Goal: Transaction & Acquisition: Book appointment/travel/reservation

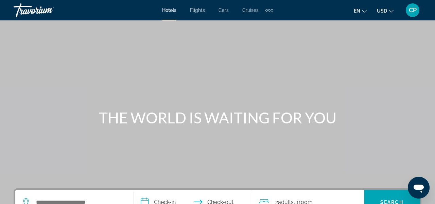
click at [223, 12] on span "Cars" at bounding box center [223, 9] width 10 height 5
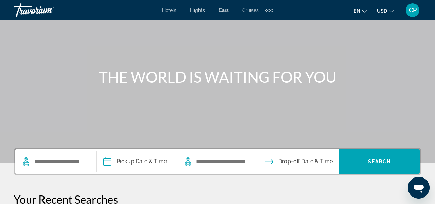
scroll to position [54, 0]
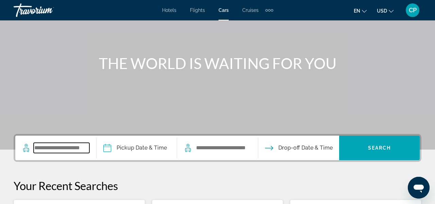
click at [61, 148] on input "Search widget" at bounding box center [62, 148] width 56 height 10
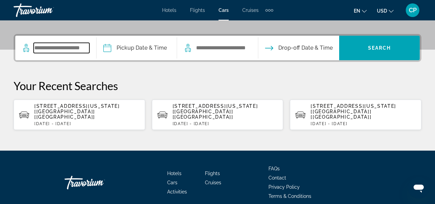
scroll to position [166, 0]
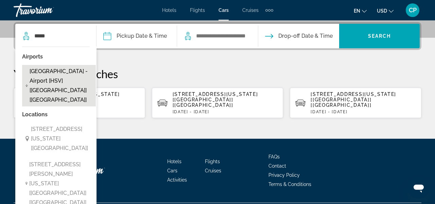
click at [54, 72] on span "[GEOGRAPHIC_DATA] - Airport [HSV] [[GEOGRAPHIC_DATA]] [[GEOGRAPHIC_DATA]]" at bounding box center [61, 86] width 63 height 38
type input "**********"
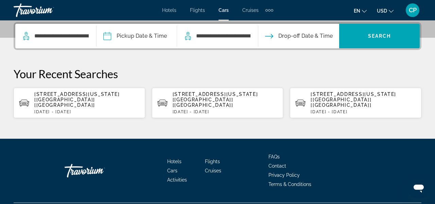
click at [112, 37] on input "Pickup date" at bounding box center [136, 37] width 83 height 26
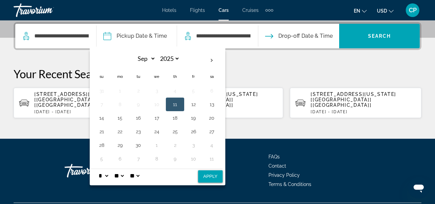
click at [179, 104] on button "11" at bounding box center [175, 105] width 11 height 10
click at [250, 55] on div "**********" at bounding box center [217, 70] width 435 height 96
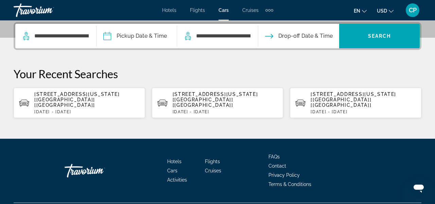
click at [156, 37] on input "Pickup date" at bounding box center [136, 37] width 83 height 26
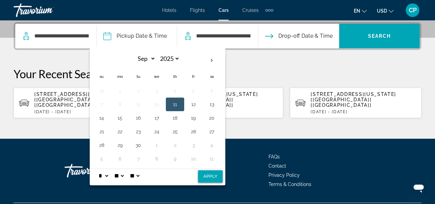
click at [179, 105] on button "11" at bounding box center [175, 105] width 11 height 10
click at [214, 177] on button "Apply" at bounding box center [210, 176] width 24 height 12
type input "**********"
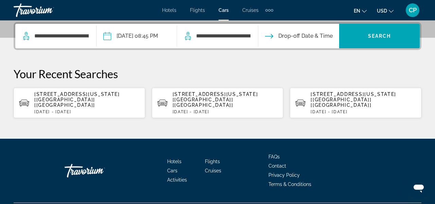
click at [318, 36] on input "Drop-off date" at bounding box center [297, 37] width 83 height 26
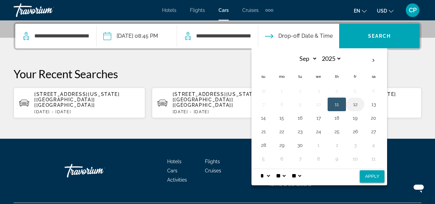
click at [358, 105] on button "12" at bounding box center [355, 105] width 11 height 10
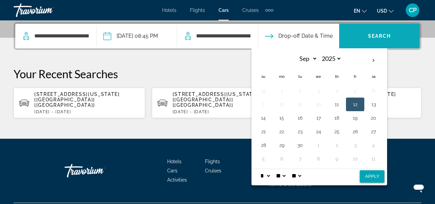
click at [382, 38] on span "Search" at bounding box center [379, 35] width 23 height 5
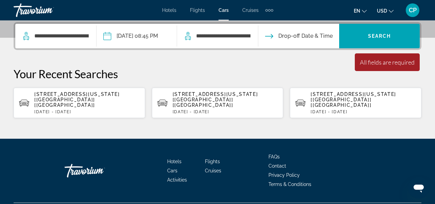
click at [332, 62] on div "**********" at bounding box center [217, 70] width 435 height 96
click at [306, 38] on input "Drop-off date" at bounding box center [297, 37] width 83 height 26
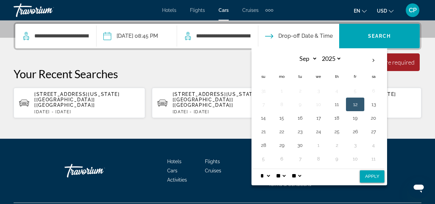
click at [359, 104] on button "12" at bounding box center [355, 105] width 11 height 10
click at [379, 176] on button "Apply" at bounding box center [372, 176] width 24 height 12
type input "**********"
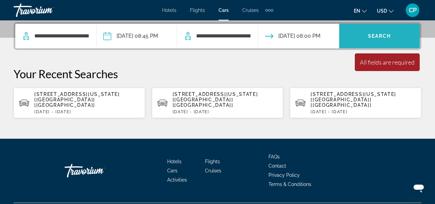
click at [390, 39] on span "Search widget" at bounding box center [379, 36] width 81 height 16
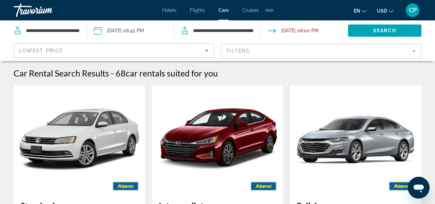
click at [390, 39] on div "Search" at bounding box center [391, 30] width 87 height 20
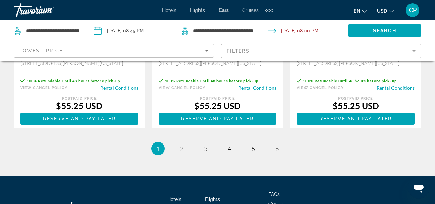
scroll to position [1019, 0]
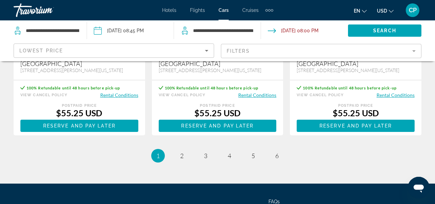
click at [346, 56] on mat-form-field "Filters" at bounding box center [321, 51] width 200 height 14
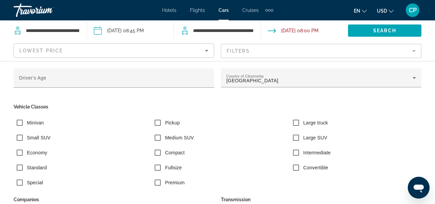
scroll to position [726, 0]
click at [395, 54] on mat-form-field "Filters" at bounding box center [321, 51] width 200 height 14
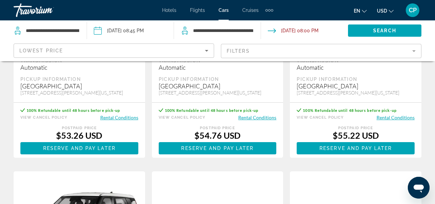
click at [395, 54] on mat-form-field "Filters" at bounding box center [321, 51] width 200 height 14
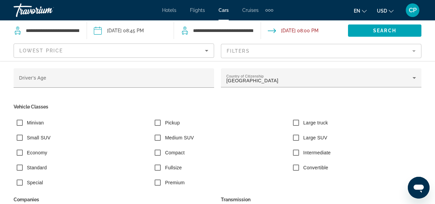
click at [290, 48] on mat-form-field "Filters" at bounding box center [321, 51] width 200 height 14
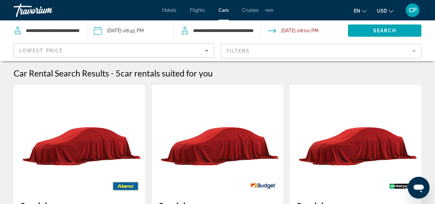
click at [347, 30] on input "Drop-off date: Sep 12, 2025 08:00 PM" at bounding box center [304, 31] width 90 height 22
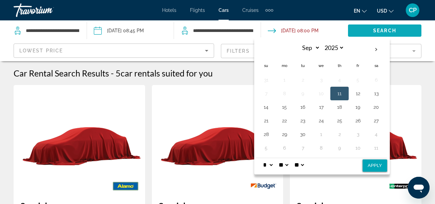
click at [361, 34] on span "Search widget" at bounding box center [384, 30] width 73 height 16
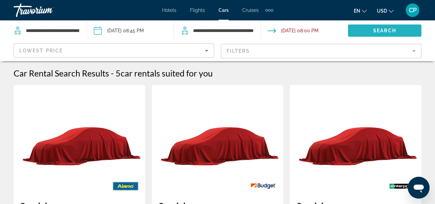
click at [361, 34] on span "Search widget" at bounding box center [384, 30] width 73 height 16
click at [344, 55] on mat-form-field "Filters" at bounding box center [321, 51] width 200 height 14
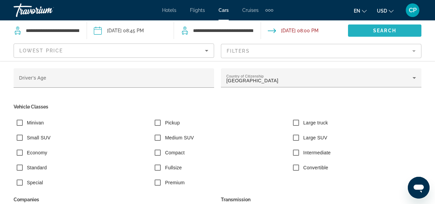
click at [378, 32] on span "Search" at bounding box center [384, 30] width 23 height 5
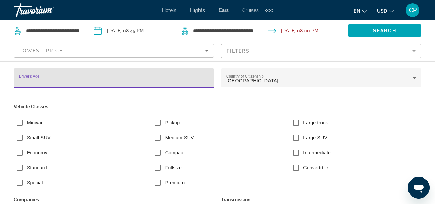
click at [192, 80] on input "Driver's Age" at bounding box center [114, 81] width 190 height 8
click at [365, 28] on span "Search widget" at bounding box center [384, 30] width 73 height 16
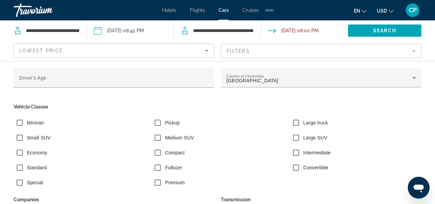
click at [348, 24] on button "Search" at bounding box center [384, 30] width 73 height 12
